Goal: Task Accomplishment & Management: Use online tool/utility

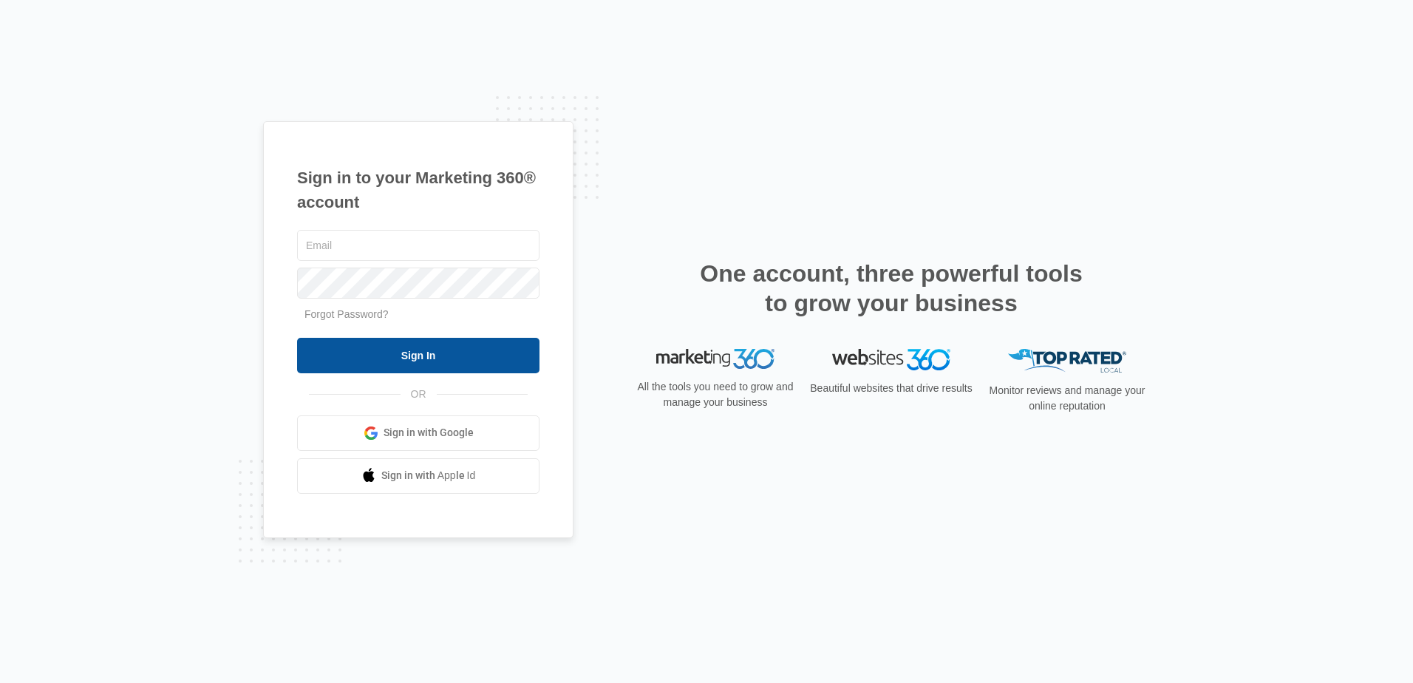
type input "[EMAIL_ADDRESS][DOMAIN_NAME]"
click at [500, 360] on input "Sign In" at bounding box center [418, 355] width 242 height 35
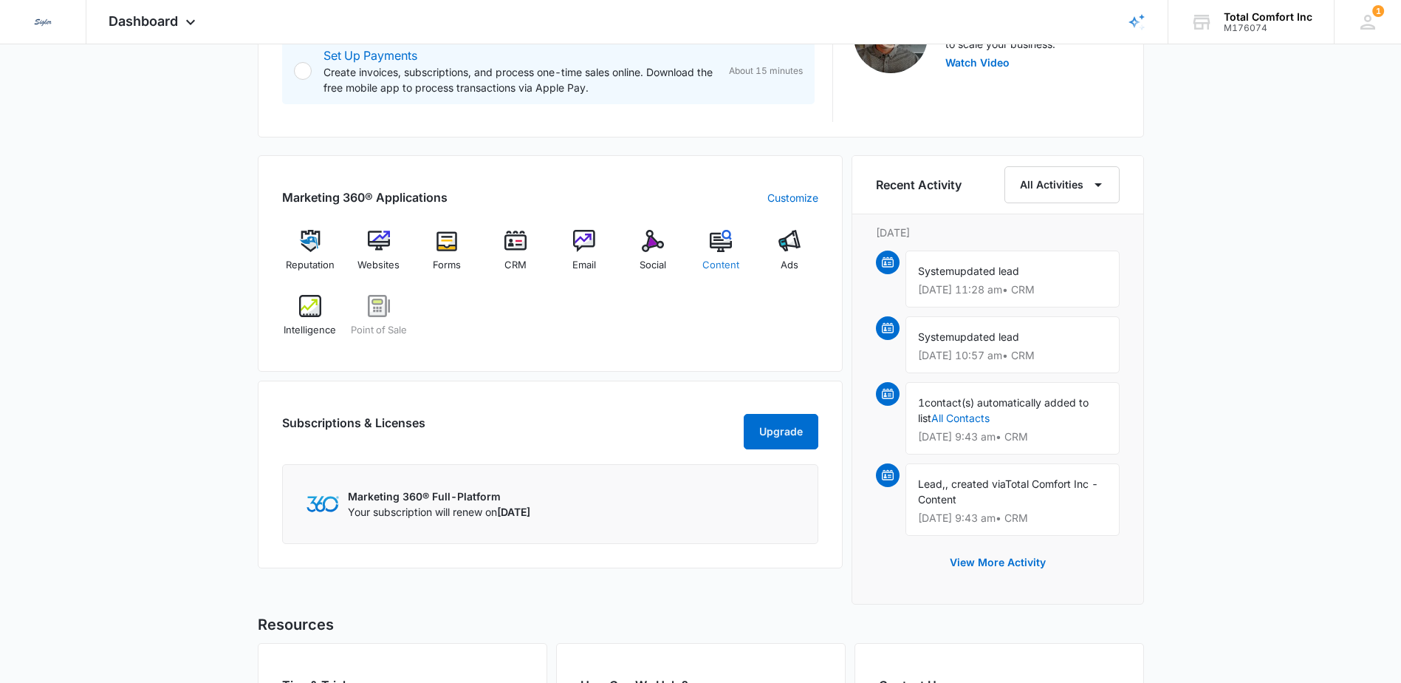
scroll to position [506, 0]
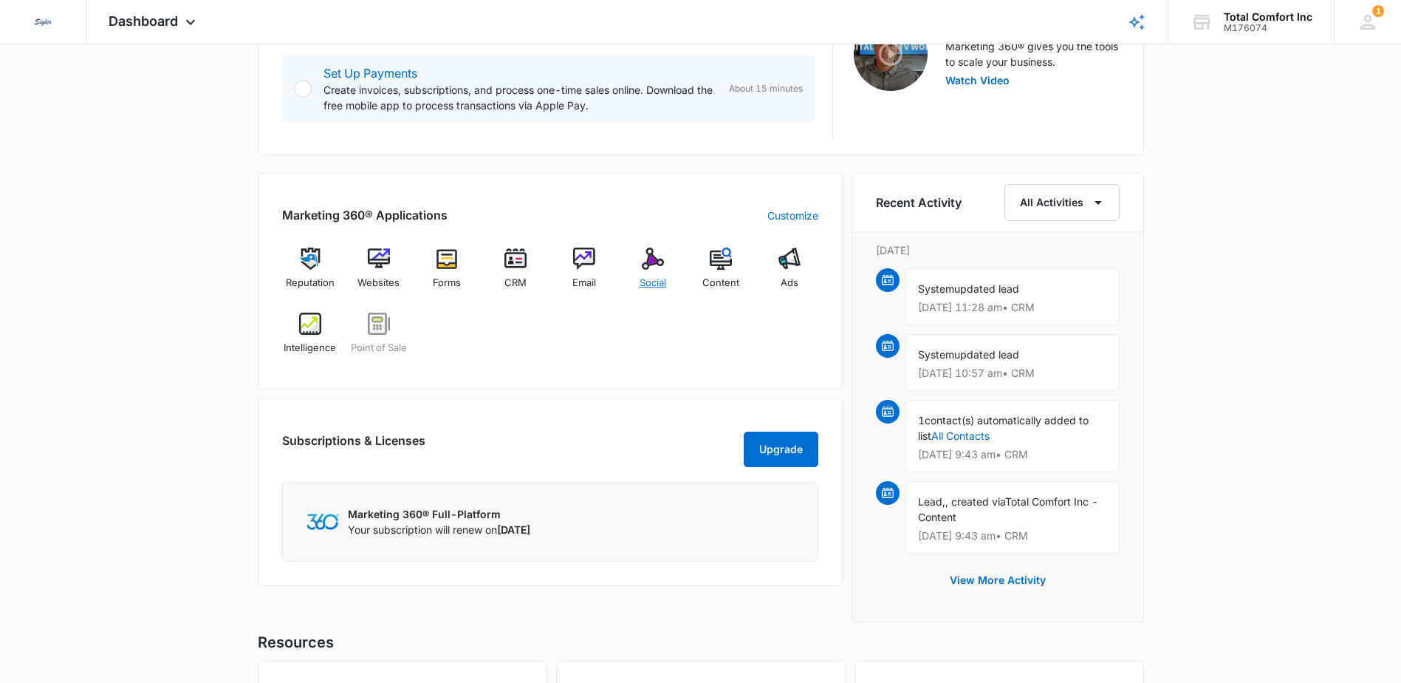
click at [647, 273] on div "Social" at bounding box center [652, 273] width 57 height 53
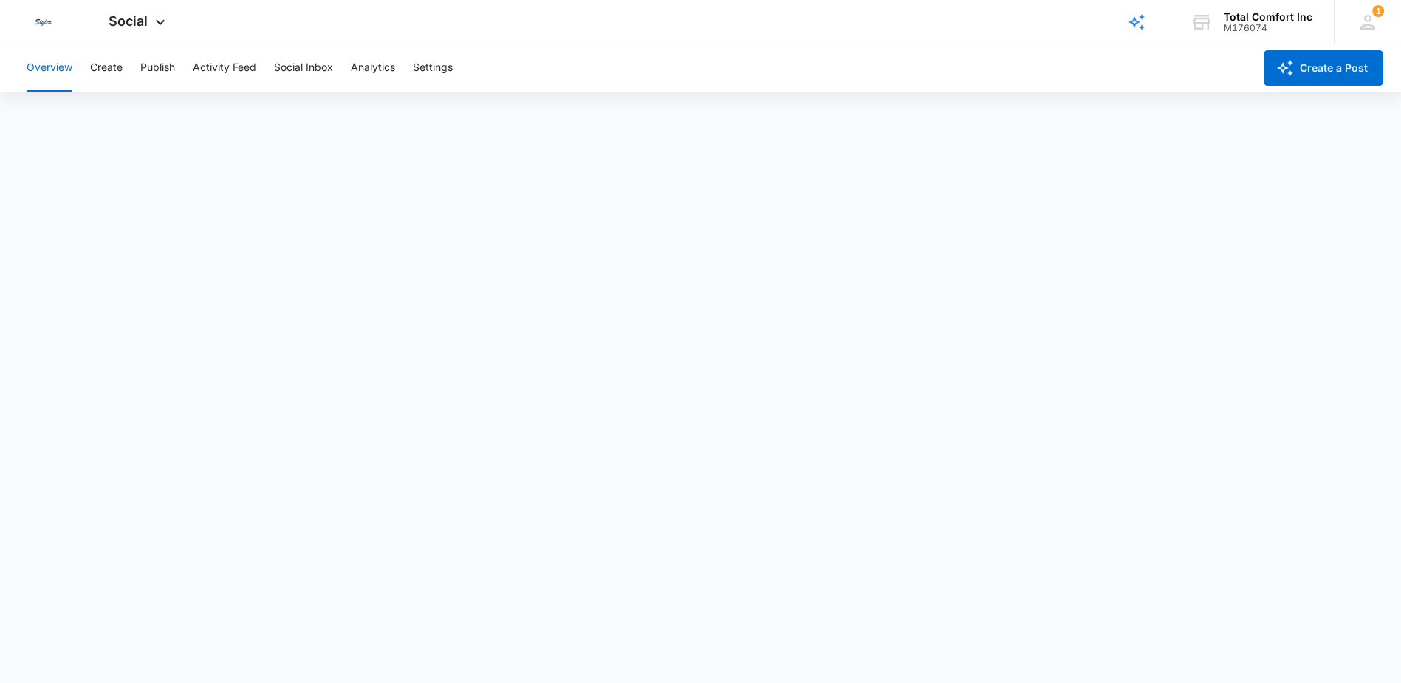
scroll to position [4, 0]
